Goal: Find specific page/section: Find specific page/section

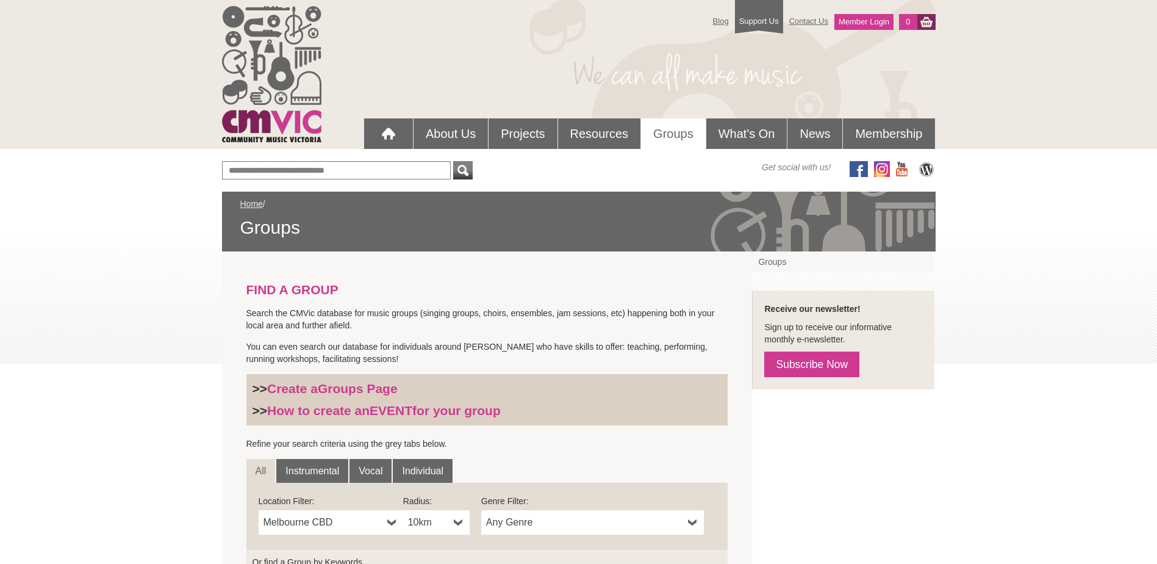
scroll to position [203, 0]
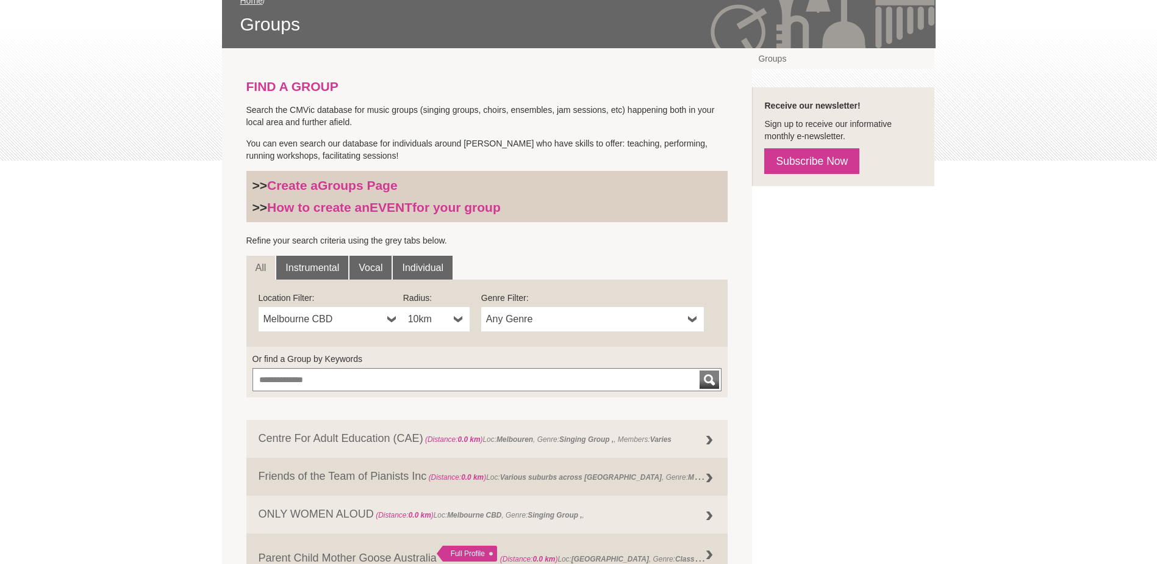
click at [389, 318] on b at bounding box center [392, 319] width 10 height 24
click at [373, 264] on link "Vocal" at bounding box center [371, 268] width 42 height 24
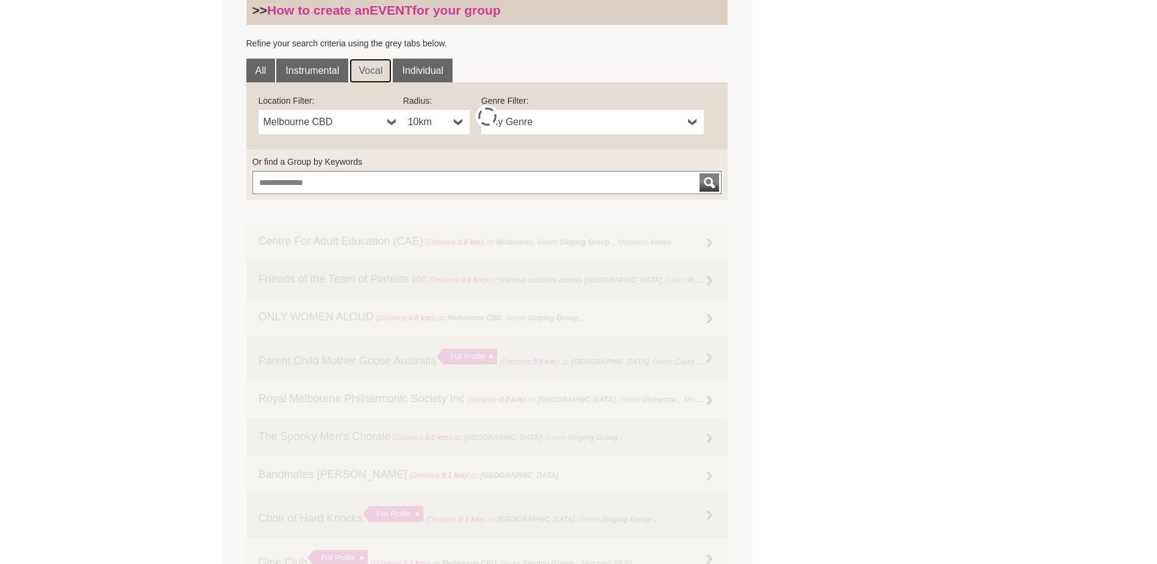
scroll to position [407, 0]
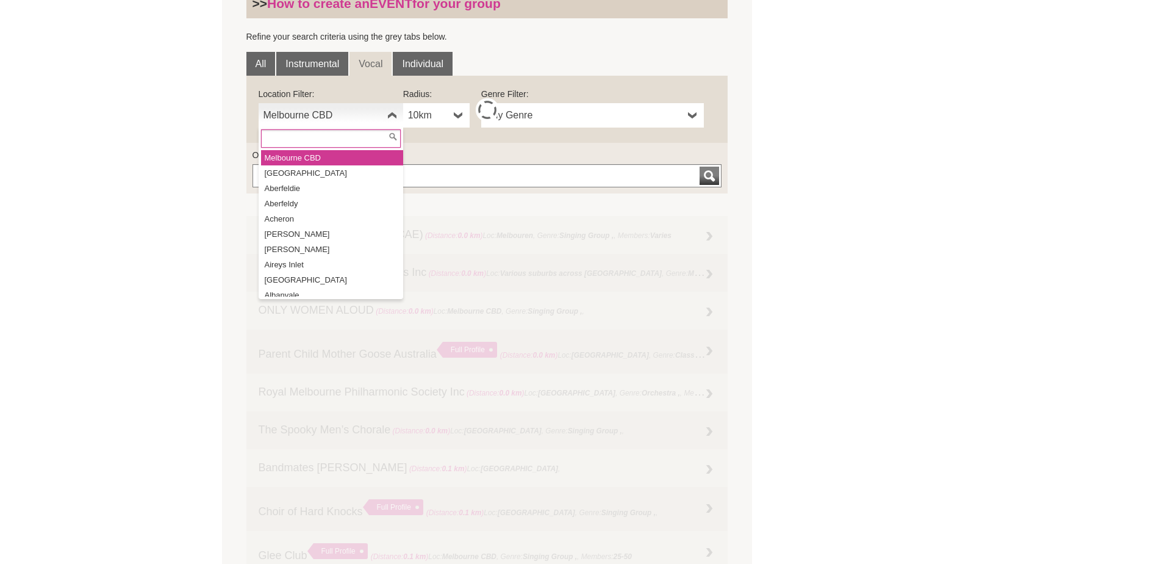
click at [389, 111] on b at bounding box center [392, 115] width 10 height 24
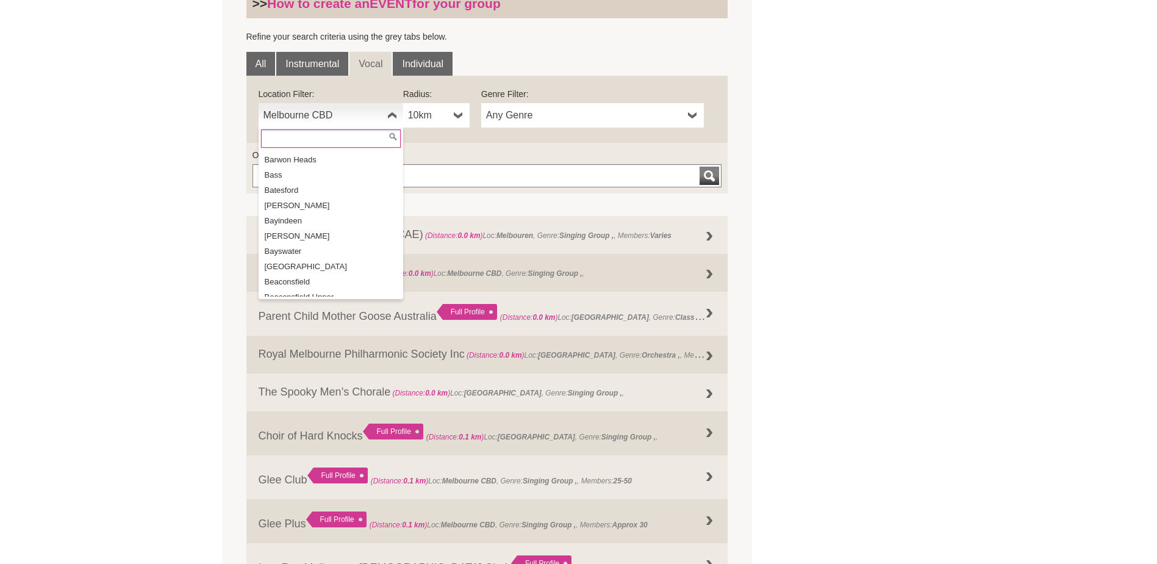
scroll to position [1531, 0]
click at [325, 215] on li "Bayswater" at bounding box center [332, 221] width 142 height 15
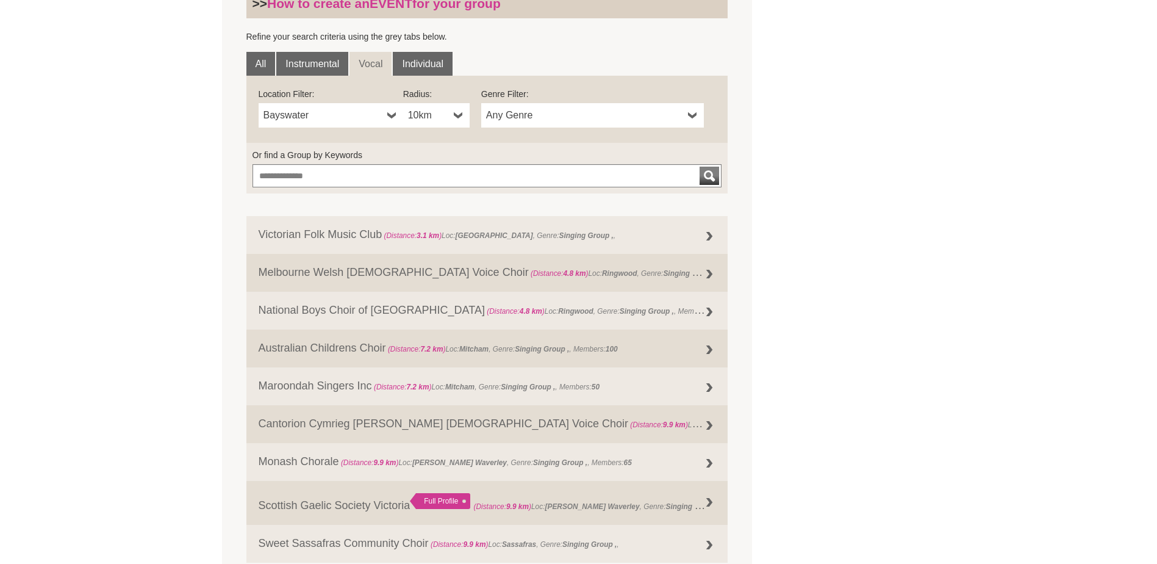
click at [460, 111] on b at bounding box center [459, 115] width 10 height 24
click at [446, 197] on li "50km" at bounding box center [438, 203] width 64 height 15
click at [451, 113] on link "50km" at bounding box center [436, 115] width 66 height 24
click at [438, 192] on li "10km" at bounding box center [438, 188] width 64 height 15
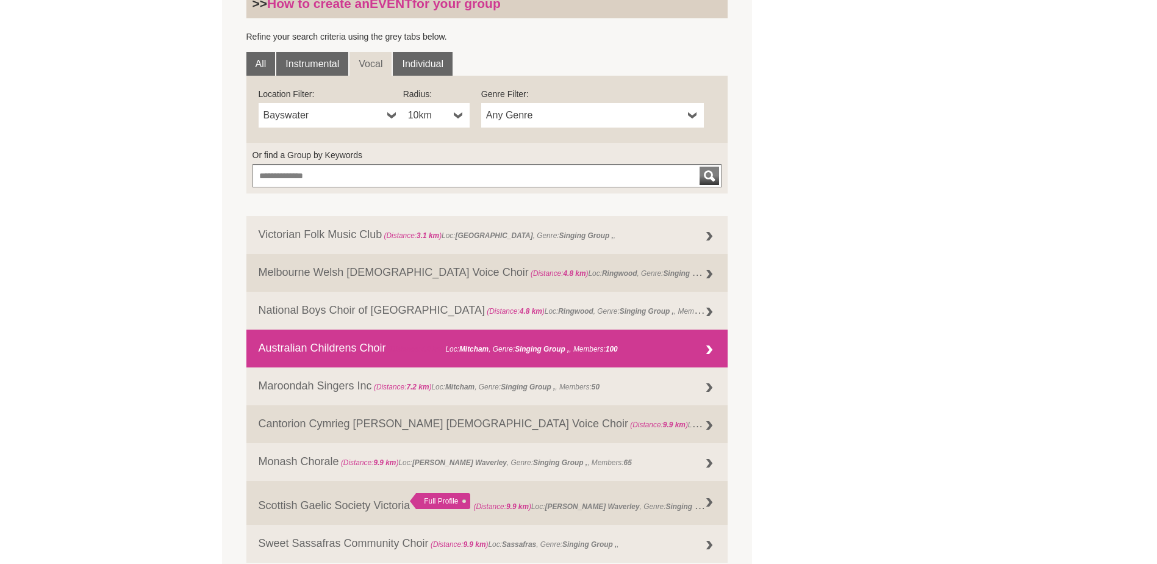
click at [618, 345] on strong "100" at bounding box center [612, 349] width 12 height 9
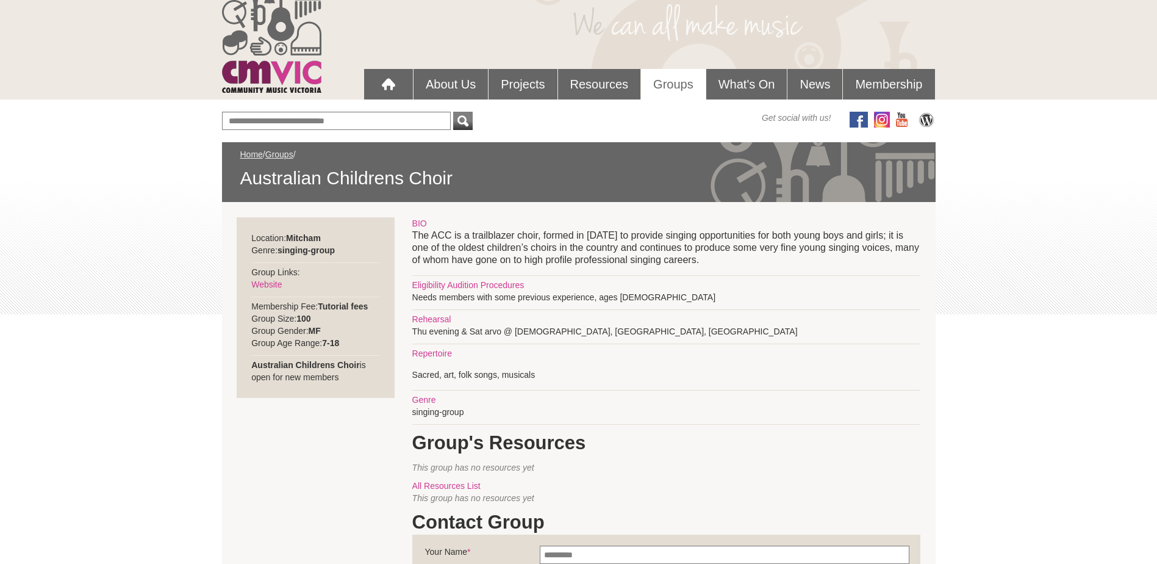
scroll to position [49, 0]
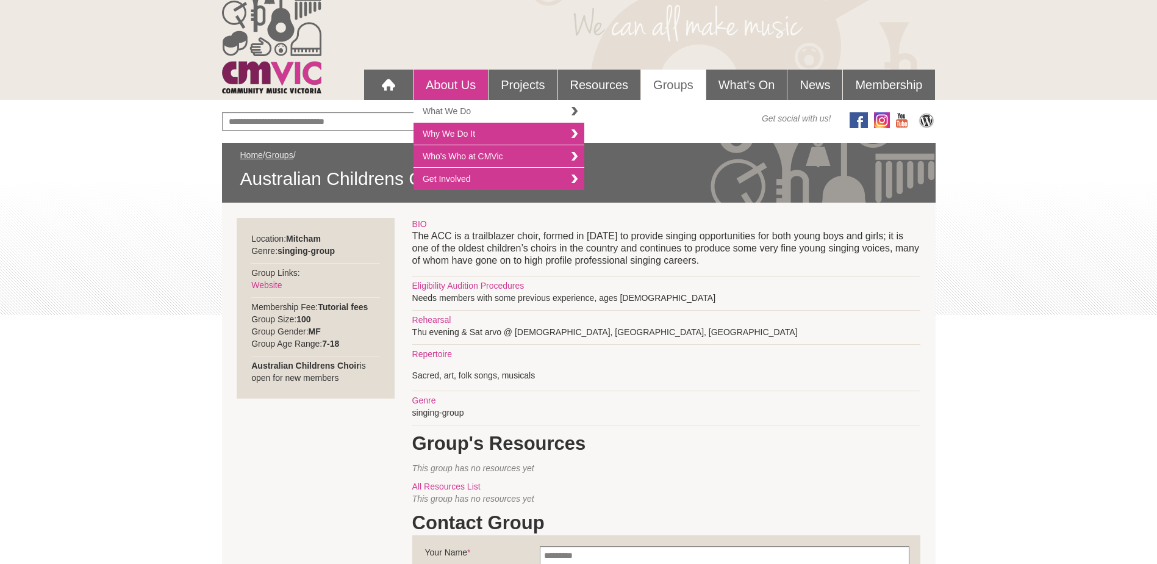
click at [470, 120] on link "What We Do" at bounding box center [499, 111] width 171 height 23
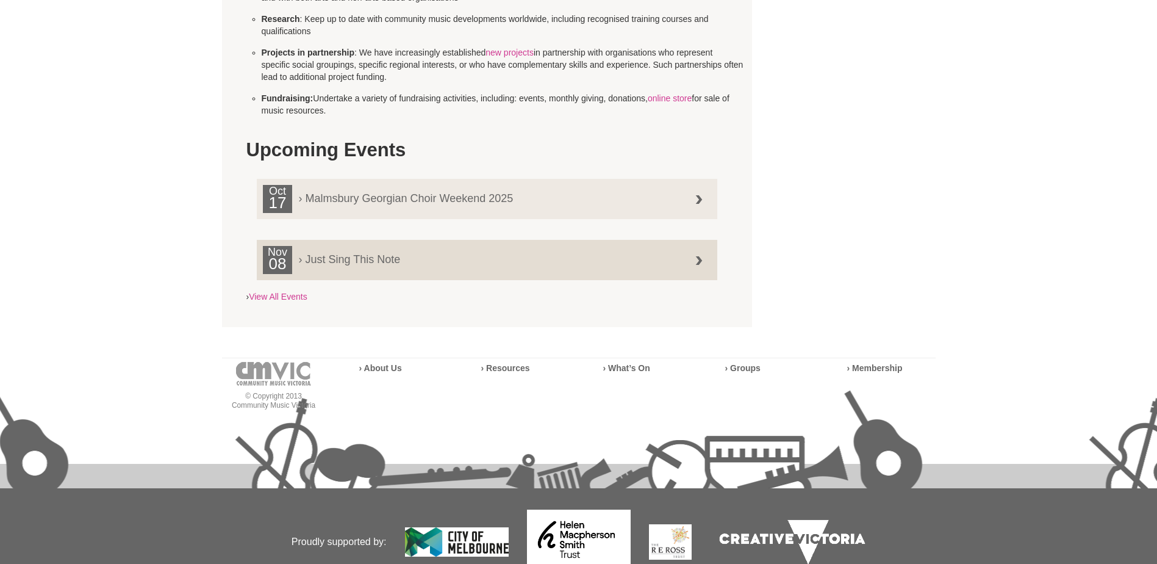
scroll to position [102, 0]
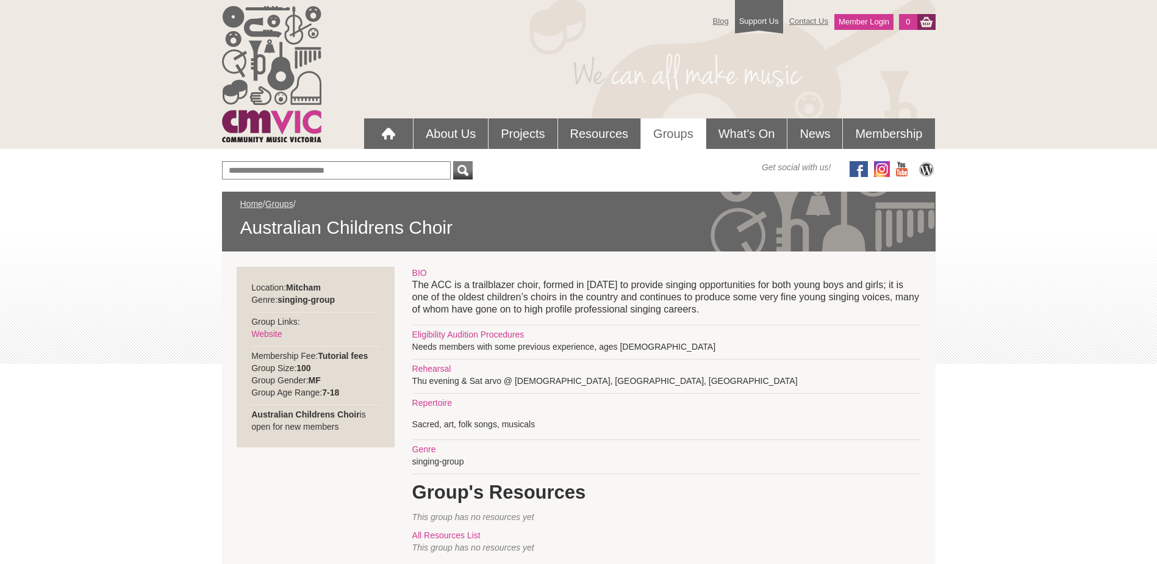
scroll to position [49, 0]
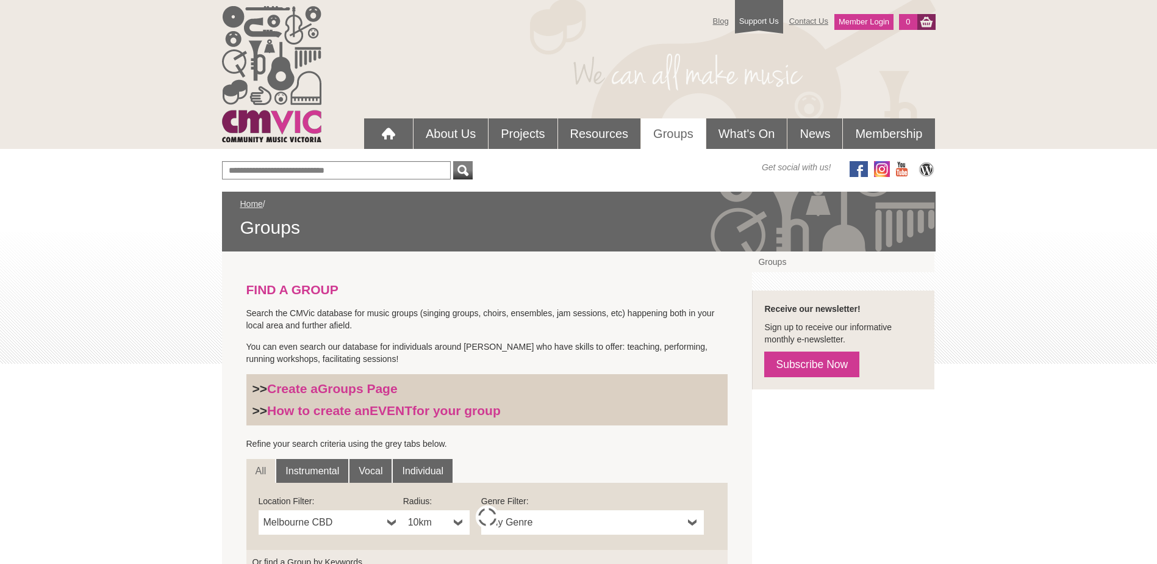
scroll to position [392, 0]
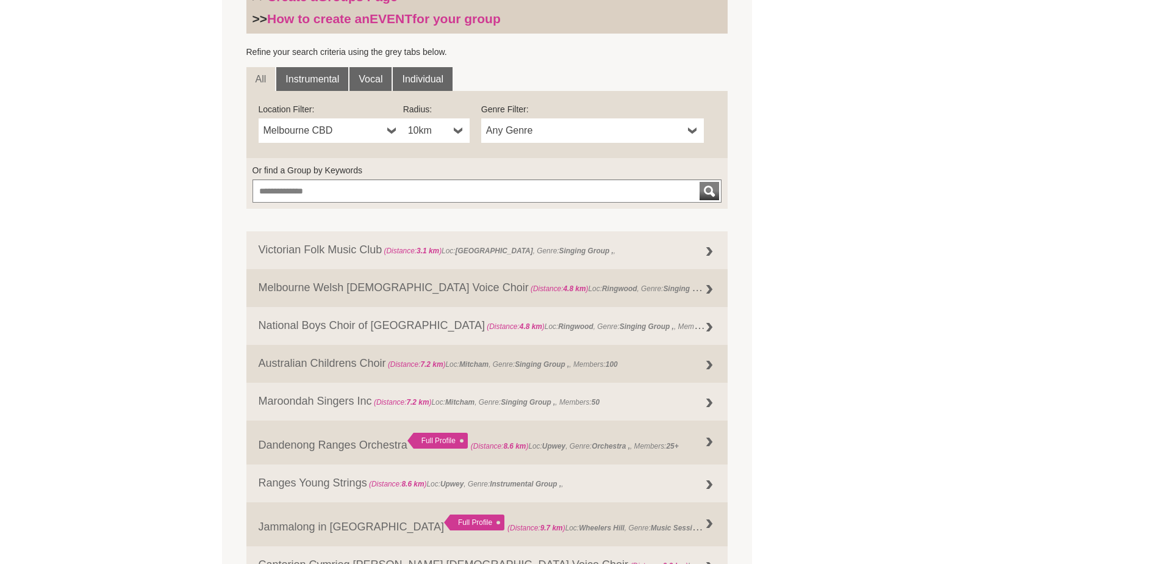
click at [346, 127] on span "Melbourne CBD" at bounding box center [323, 130] width 119 height 15
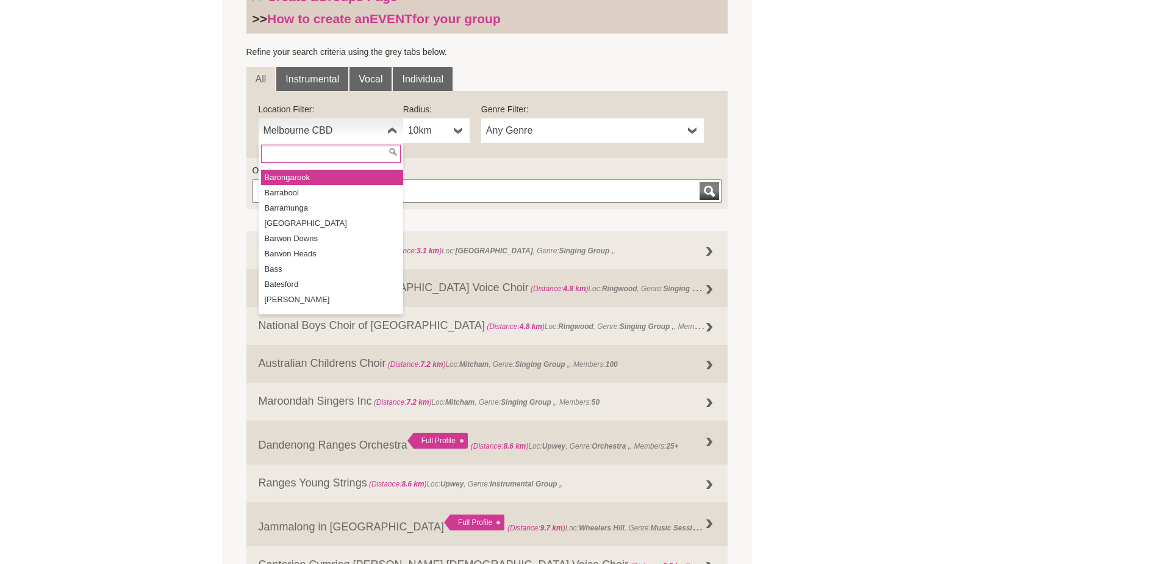
scroll to position [1418, 0]
click at [324, 159] on input "text" at bounding box center [331, 154] width 140 height 18
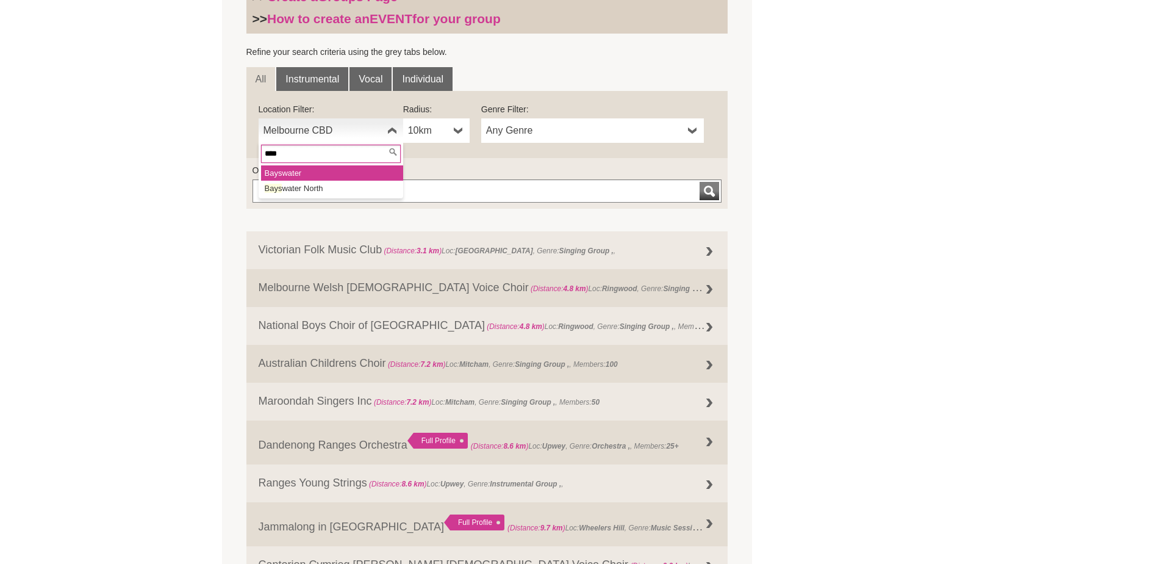
type input "****"
click at [312, 167] on li "Bays water" at bounding box center [332, 172] width 142 height 15
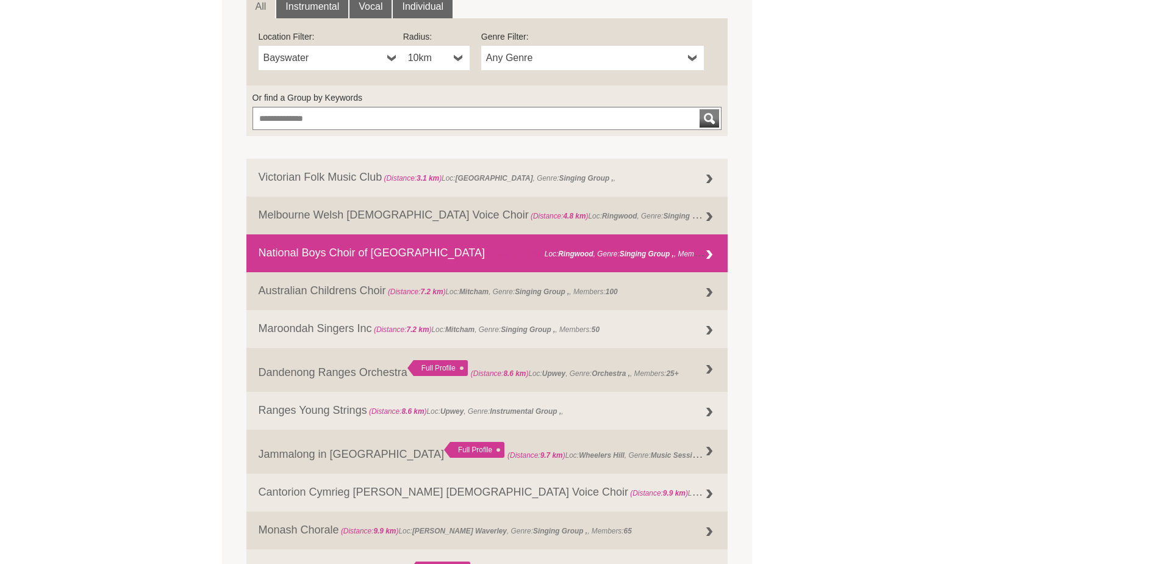
scroll to position [493, 0]
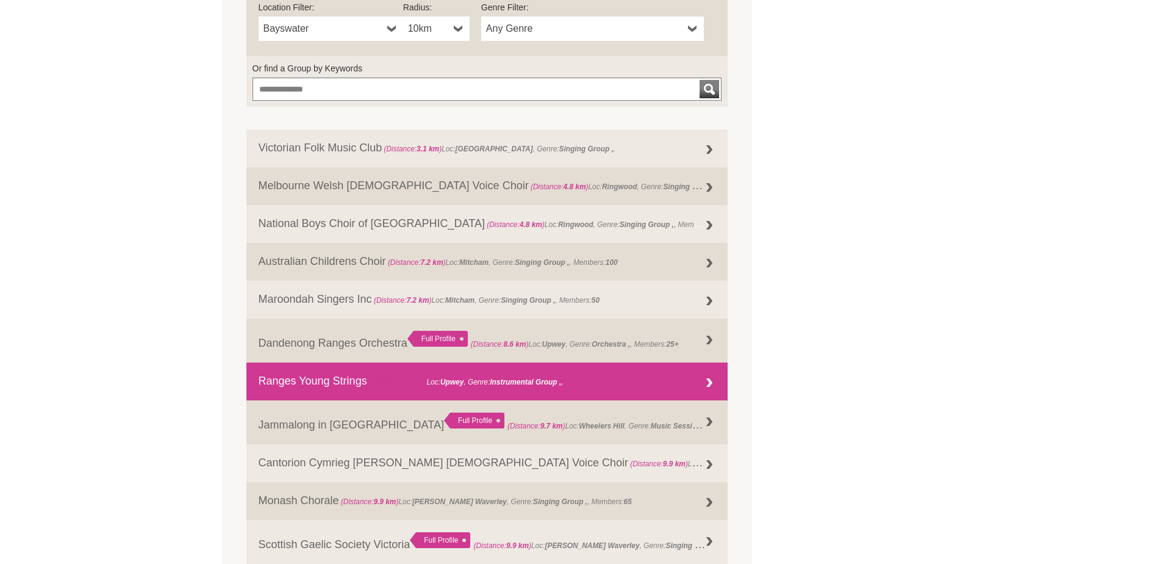
click at [324, 384] on link "Ranges Young Strings (Distance: 8.6 km ) Loc: Upwey , Genre: Instrumental Group…" at bounding box center [487, 381] width 482 height 38
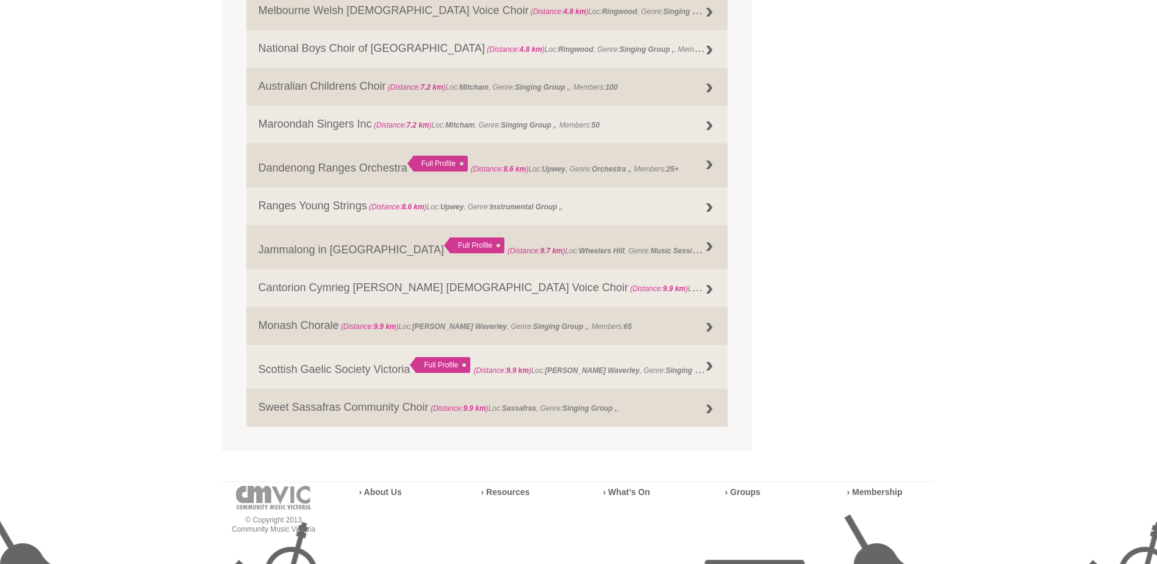
scroll to position [697, 0]
